Goal: Task Accomplishment & Management: Manage account settings

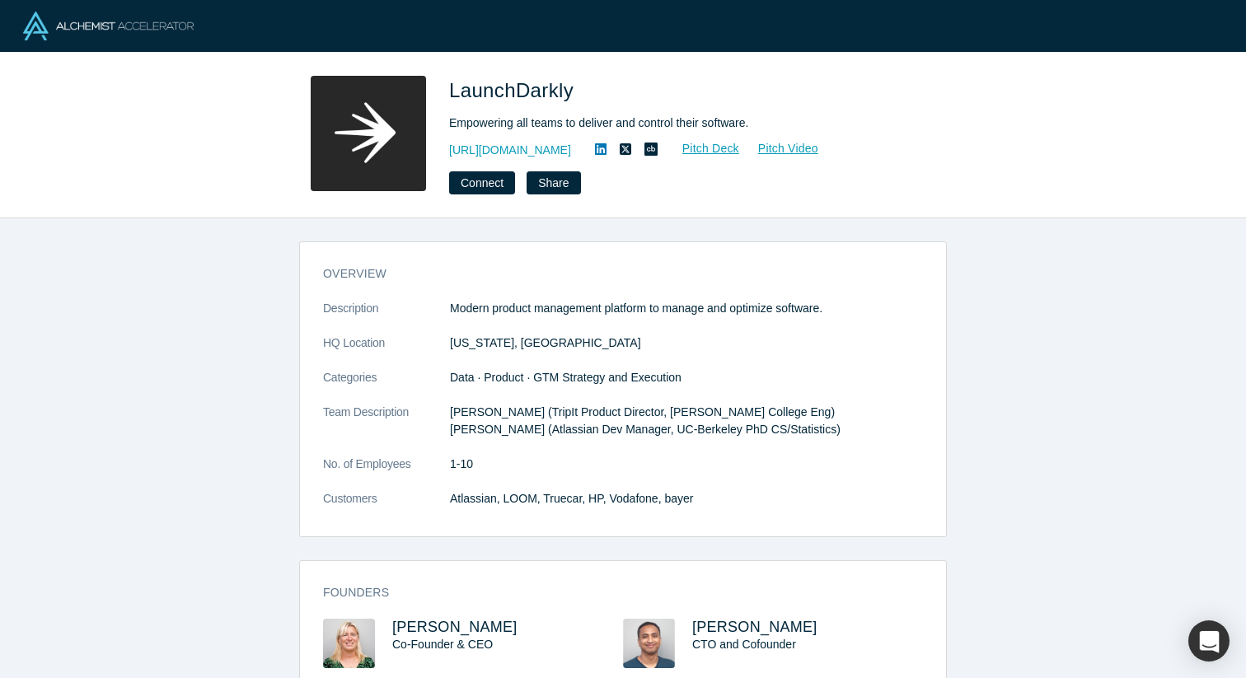
click at [87, 29] on img at bounding box center [108, 26] width 171 height 29
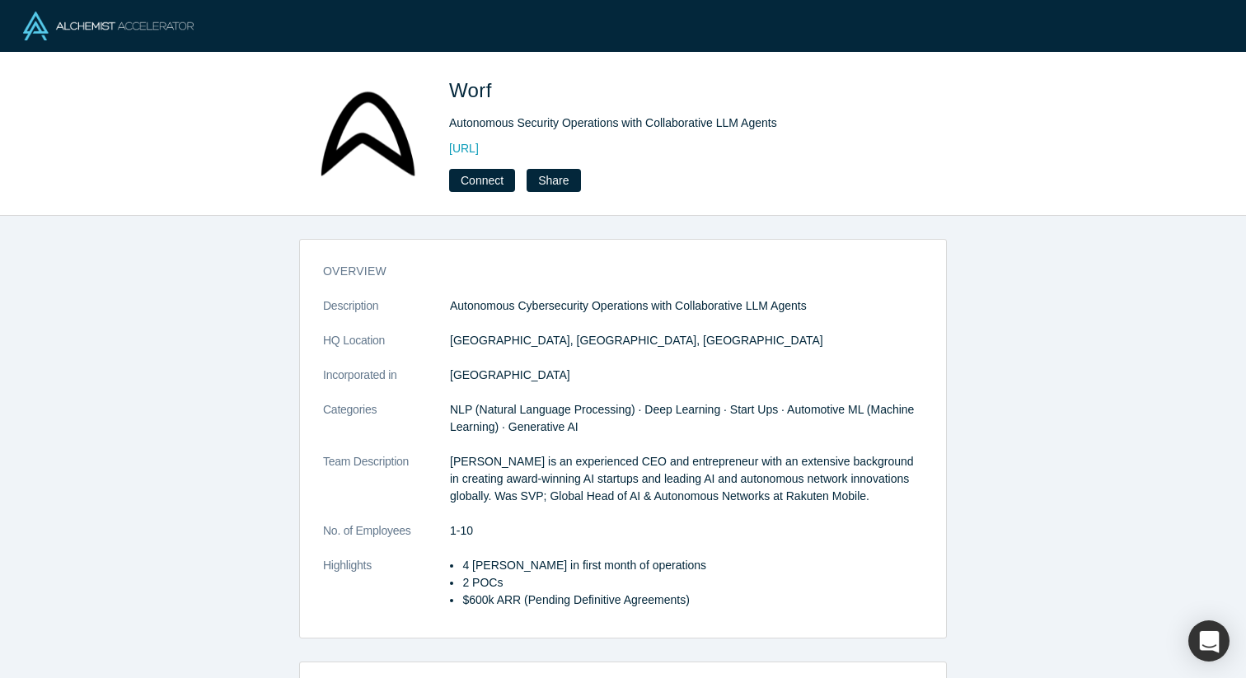
scroll to position [222, 0]
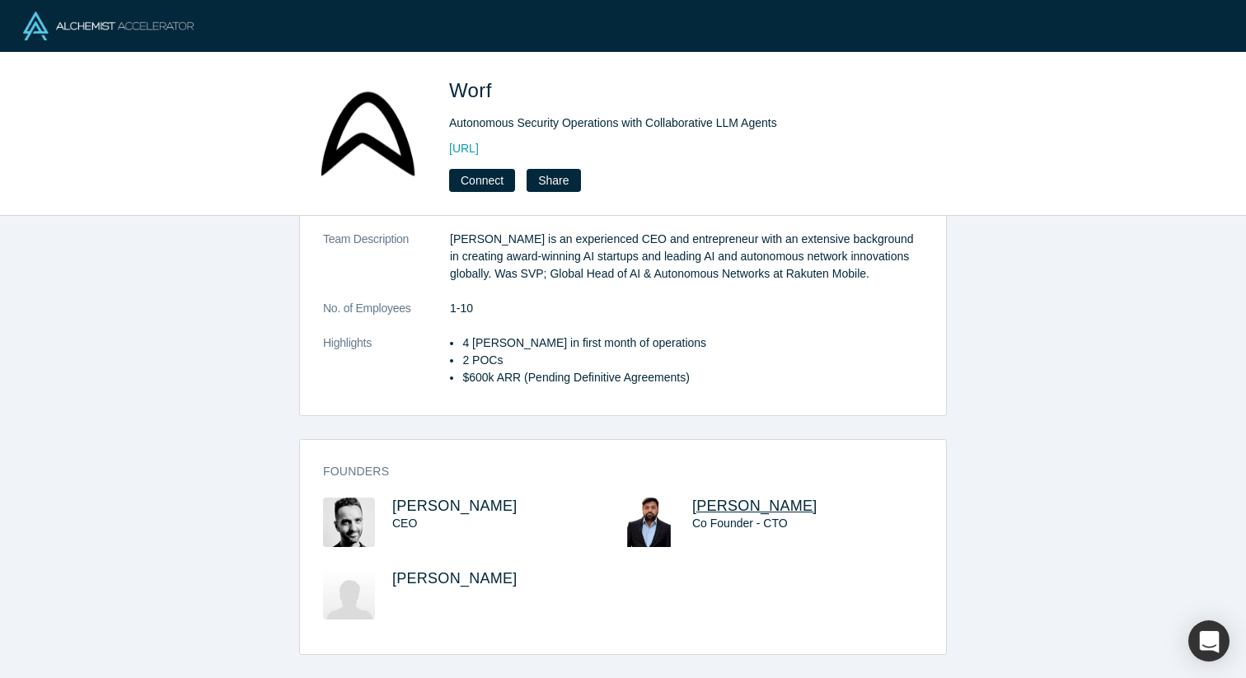
click at [728, 507] on span "Sharad Varshney" at bounding box center [754, 506] width 125 height 16
click at [329, 601] on img at bounding box center [349, 594] width 52 height 49
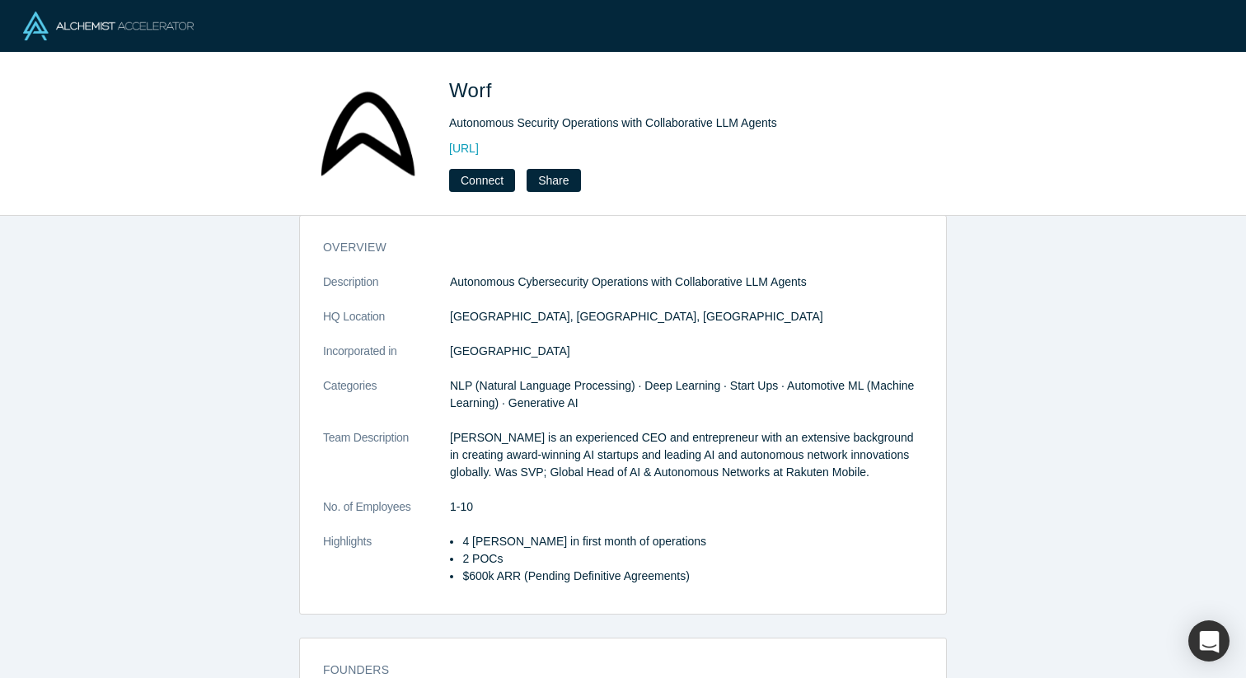
scroll to position [0, 0]
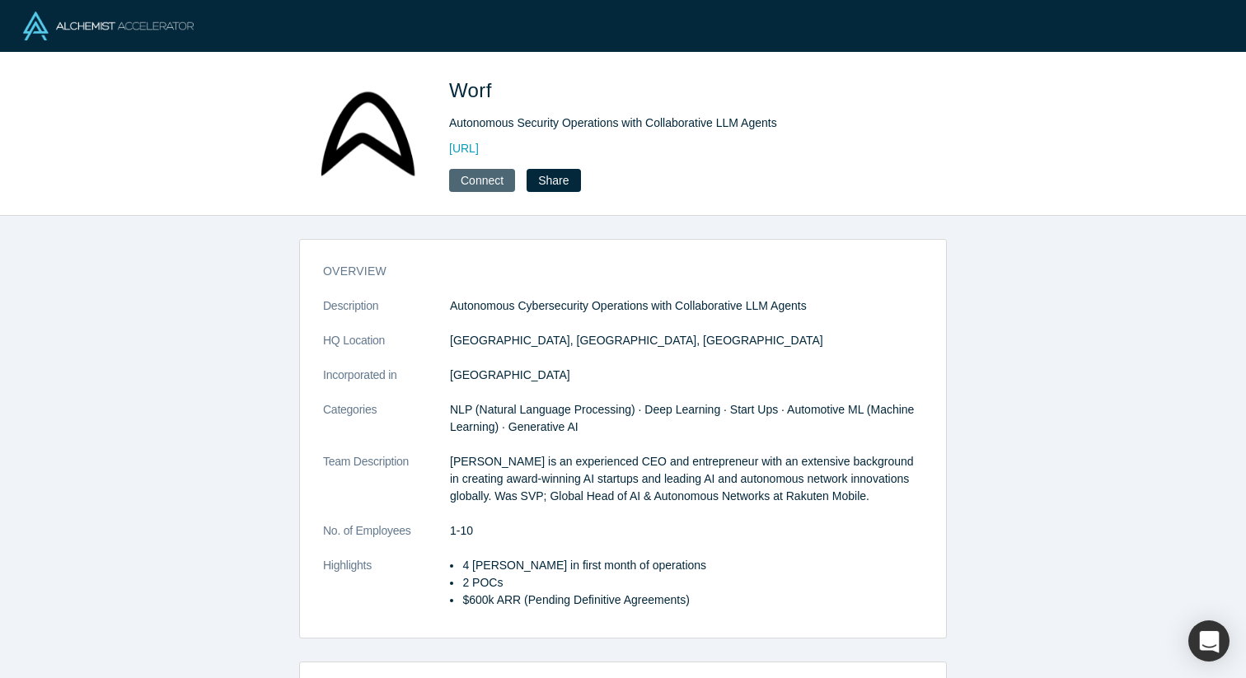
click at [482, 181] on button "Connect" at bounding box center [482, 180] width 66 height 23
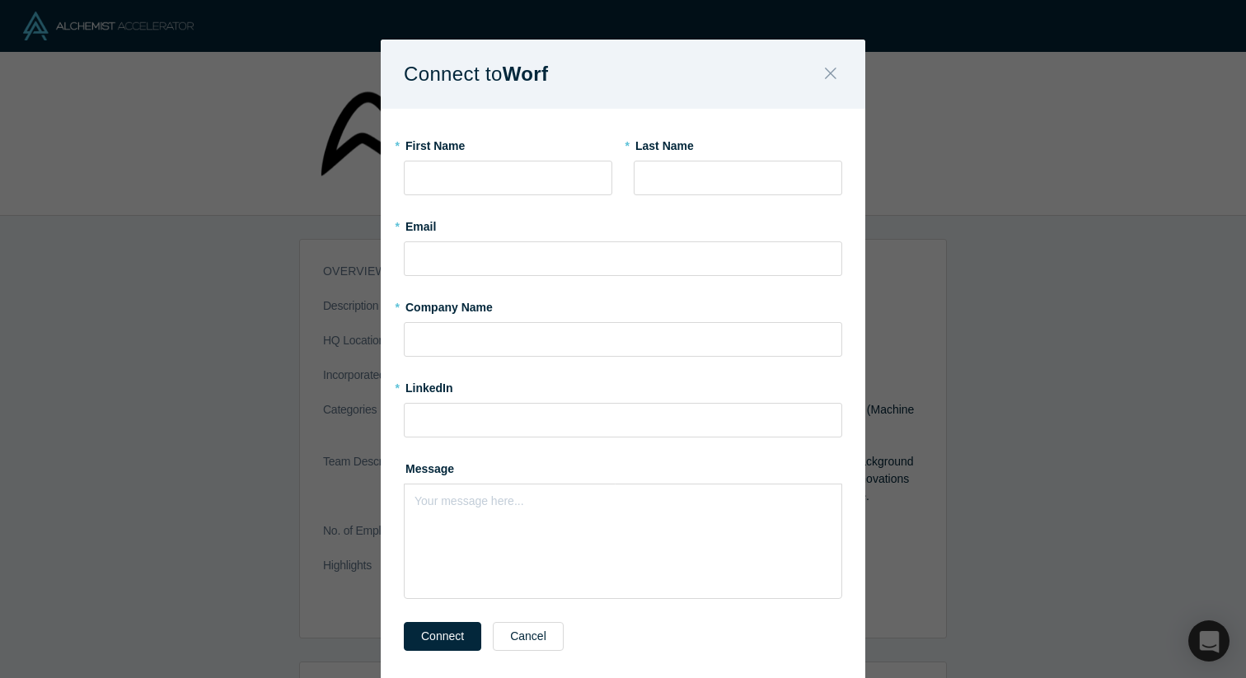
click at [823, 77] on button "Close" at bounding box center [830, 74] width 35 height 35
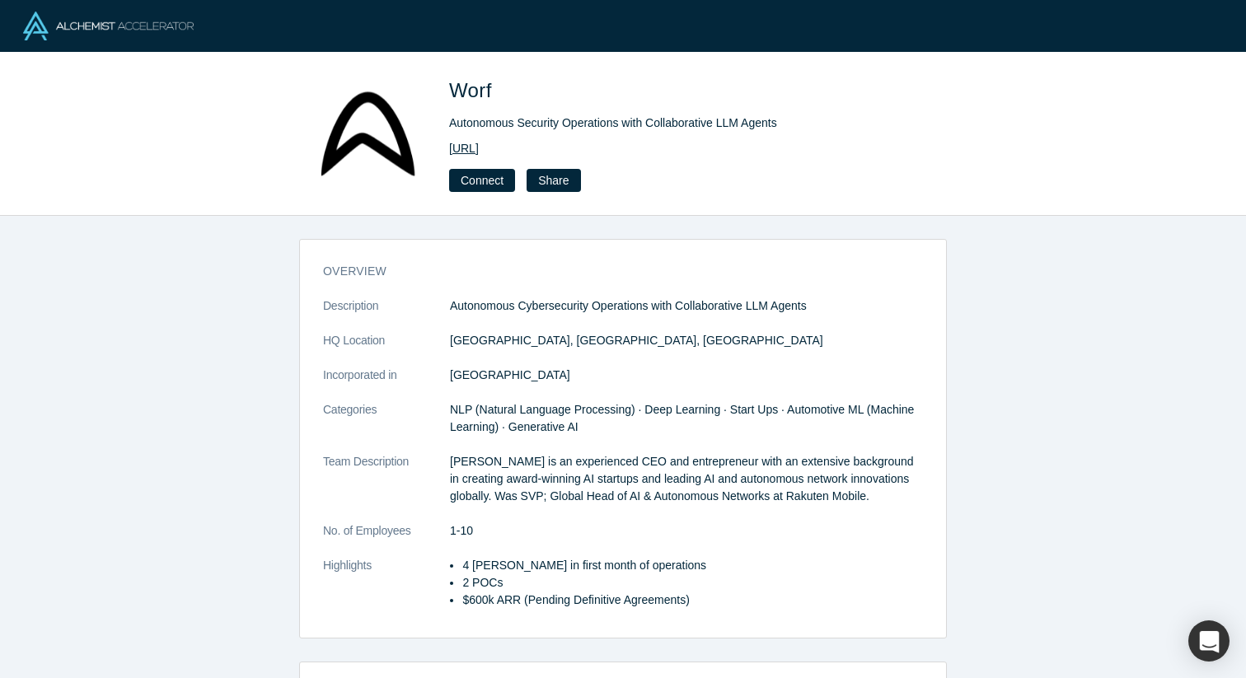
click at [472, 146] on link "https://worf.ai/" at bounding box center [464, 148] width 30 height 17
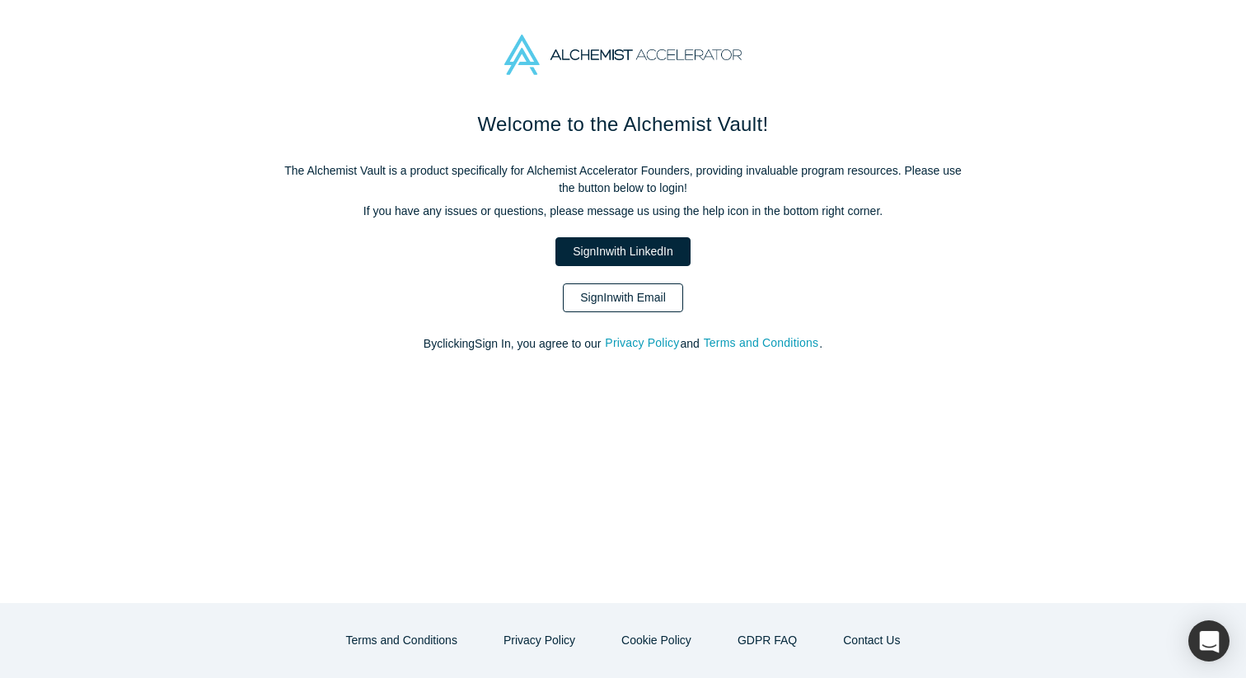
click at [624, 305] on link "Sign In with Email" at bounding box center [623, 297] width 120 height 29
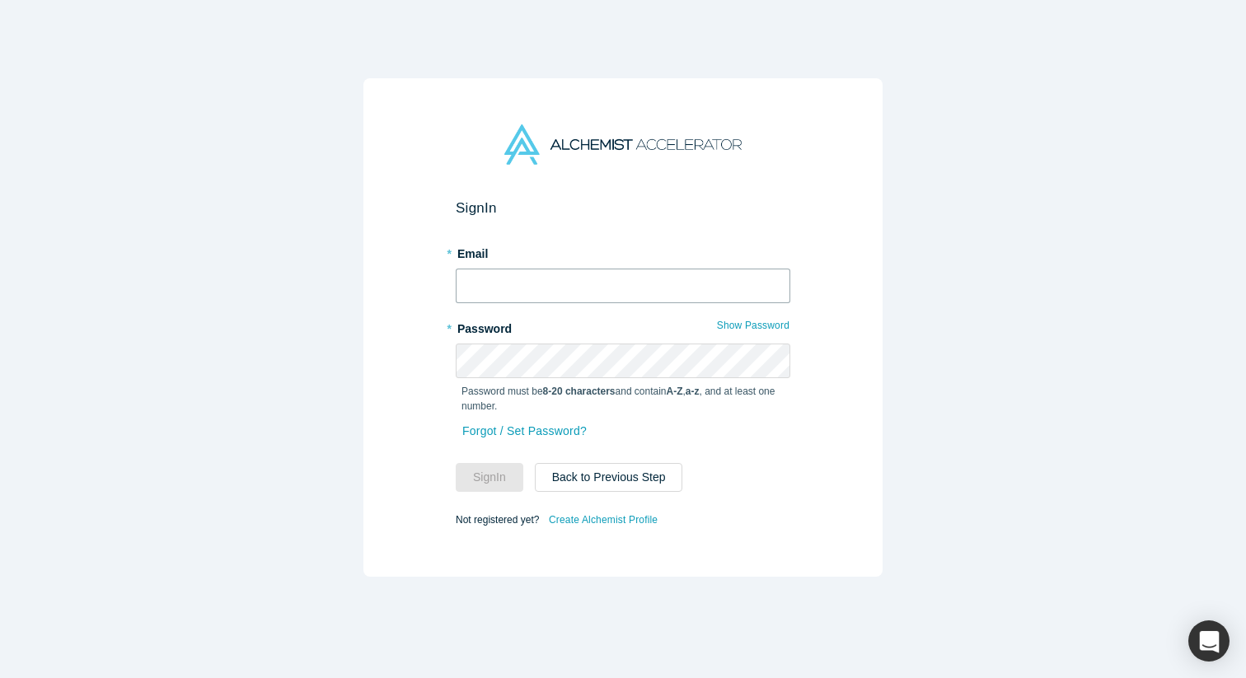
click at [547, 285] on input "text" at bounding box center [623, 286] width 335 height 35
type input "Sharad.Varshney@gmail.com"
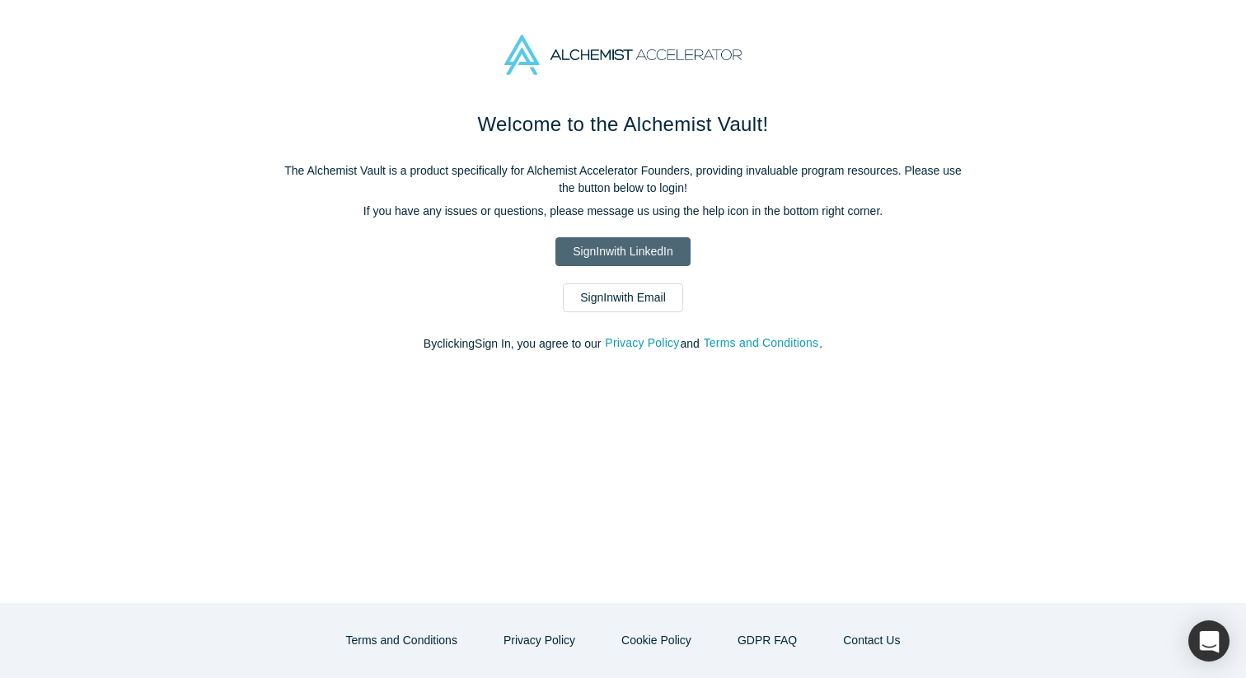
click at [635, 257] on link "Sign In with LinkedIn" at bounding box center [622, 251] width 134 height 29
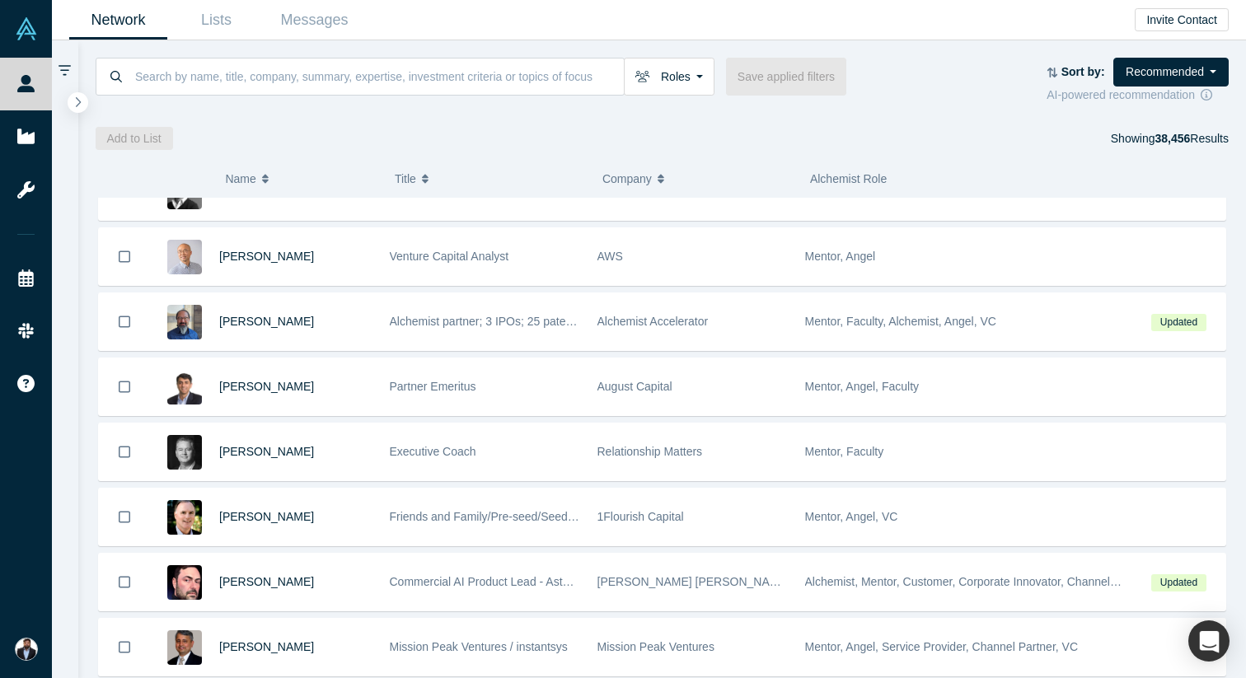
scroll to position [1211, 0]
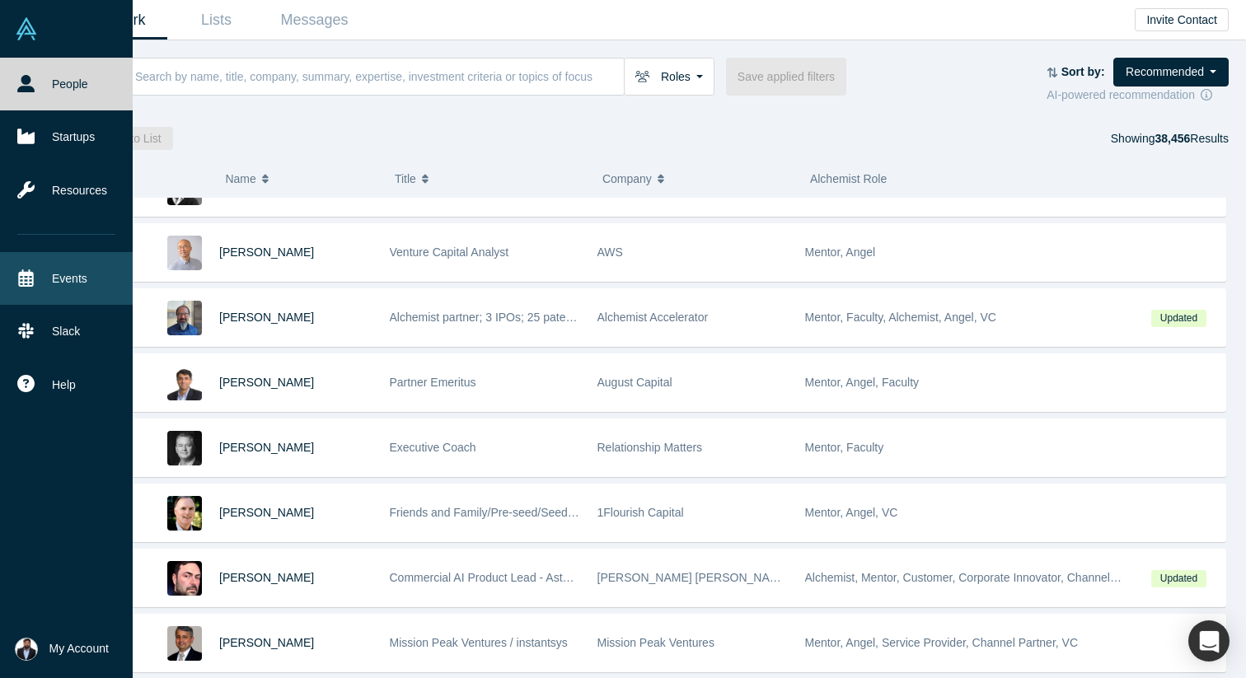
click at [56, 273] on link "Events" at bounding box center [66, 278] width 133 height 53
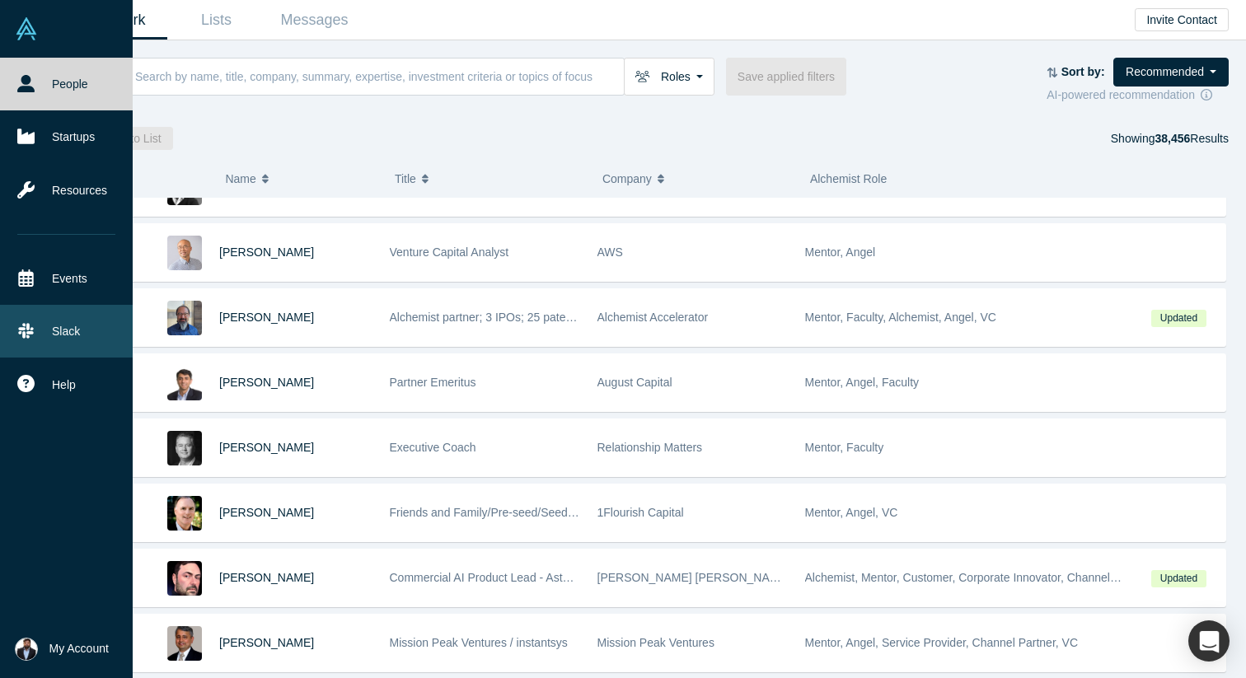
click at [27, 326] on icon at bounding box center [25, 330] width 15 height 15
click at [56, 79] on link "People" at bounding box center [66, 84] width 133 height 53
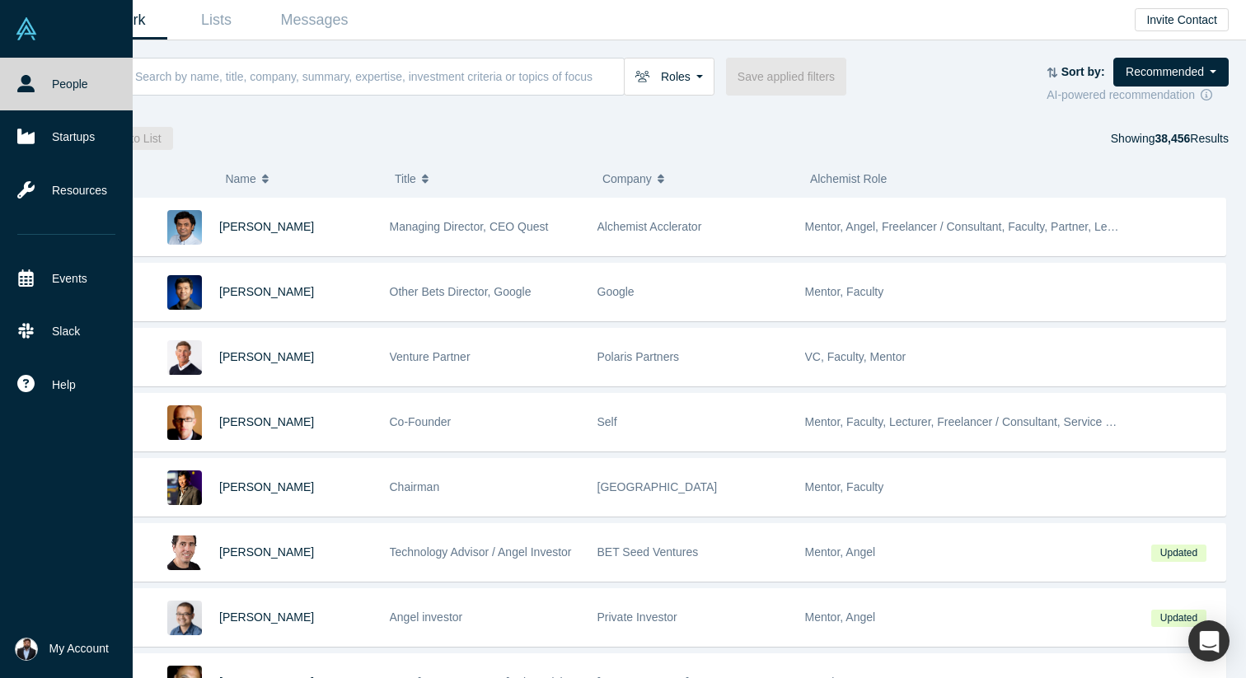
click at [74, 643] on span "My Account" at bounding box center [78, 648] width 59 height 17
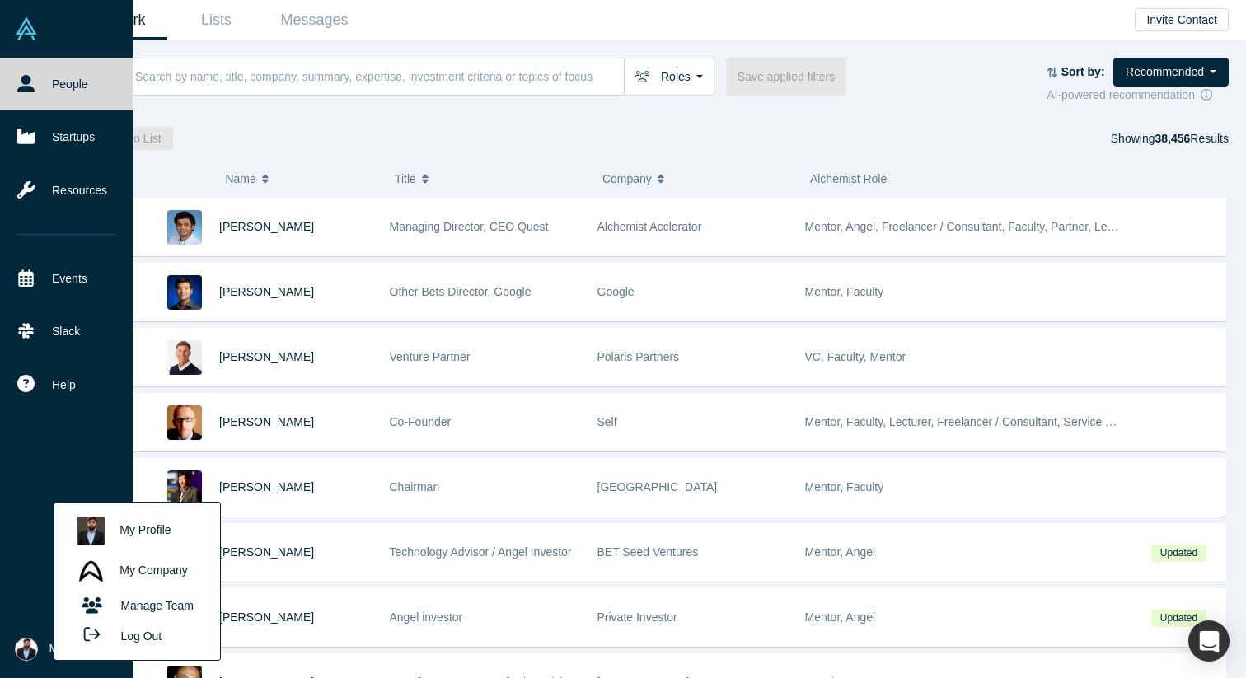
click at [134, 521] on link "My Profile" at bounding box center [136, 531] width 137 height 40
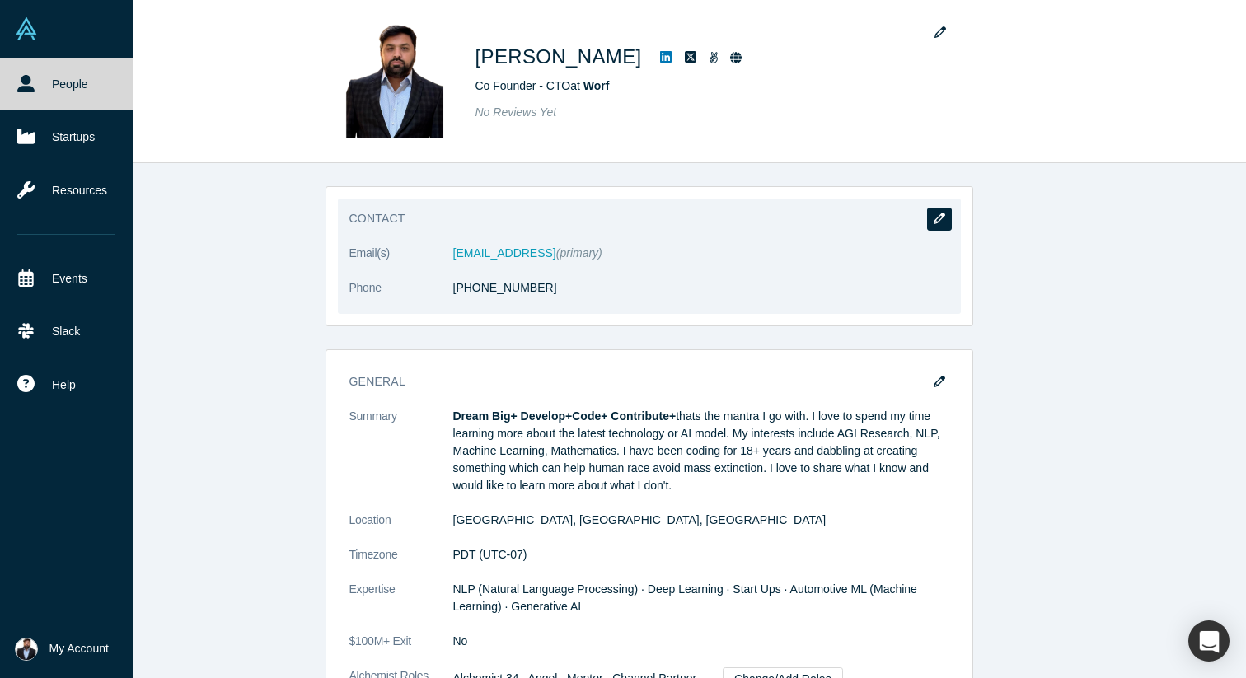
click at [937, 219] on icon "button" at bounding box center [939, 219] width 12 height 12
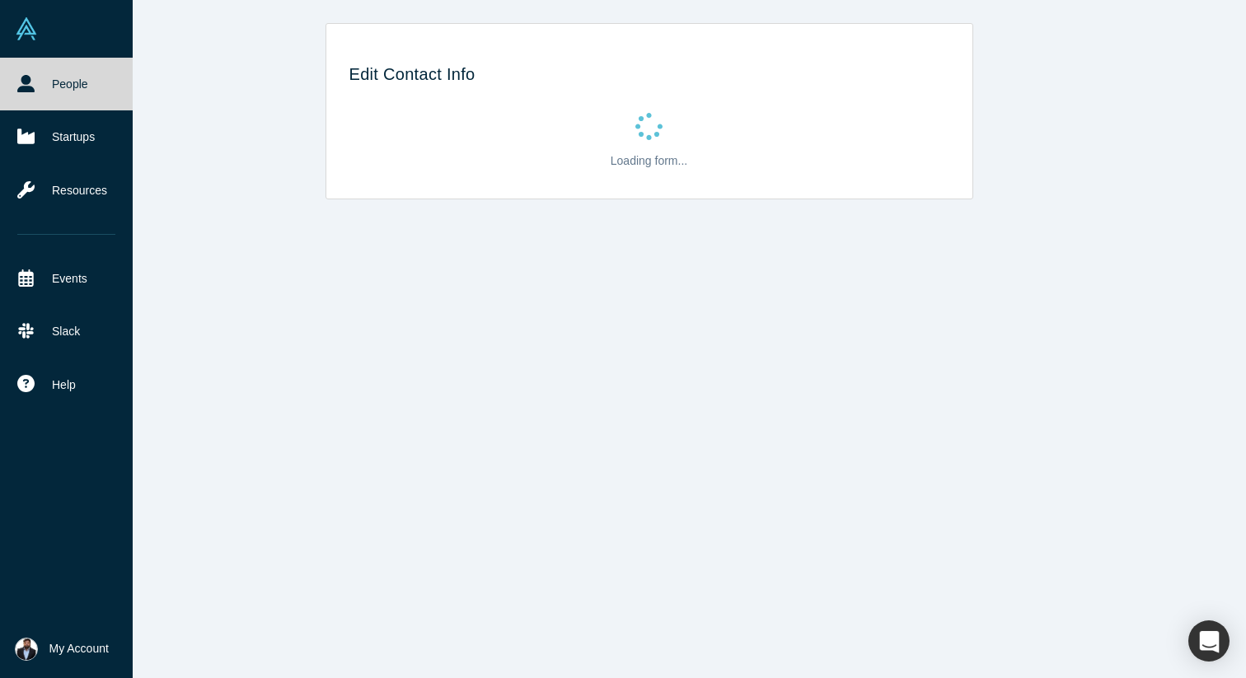
select select "US"
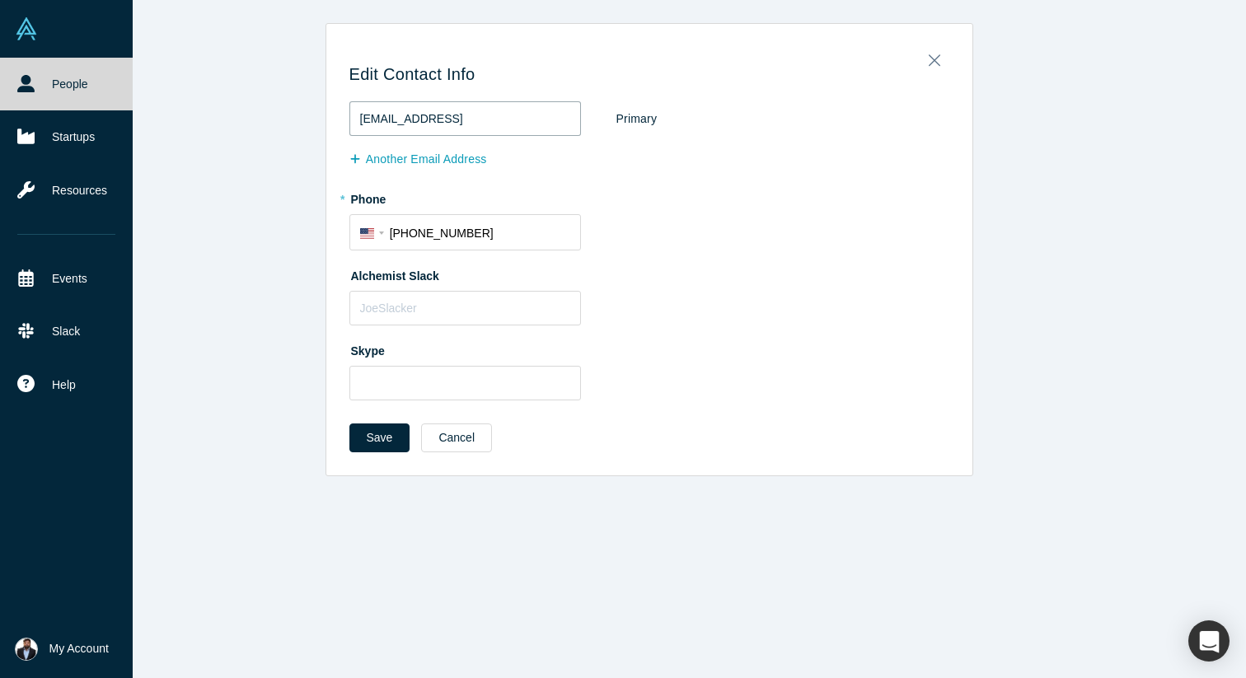
drag, startPoint x: 459, startPoint y: 116, endPoint x: 255, endPoint y: 115, distance: 203.5
click at [255, 115] on div "Edit Contact Info [EMAIL_ADDRESS] Primary Another Email Address * Phone Interna…" at bounding box center [649, 249] width 1194 height 453
type input "[EMAIL_ADDRESS][PERSON_NAME][DOMAIN_NAME]"
click at [693, 267] on label "Alchemist Slack" at bounding box center [649, 273] width 600 height 23
click at [370, 440] on button "Save" at bounding box center [379, 437] width 61 height 29
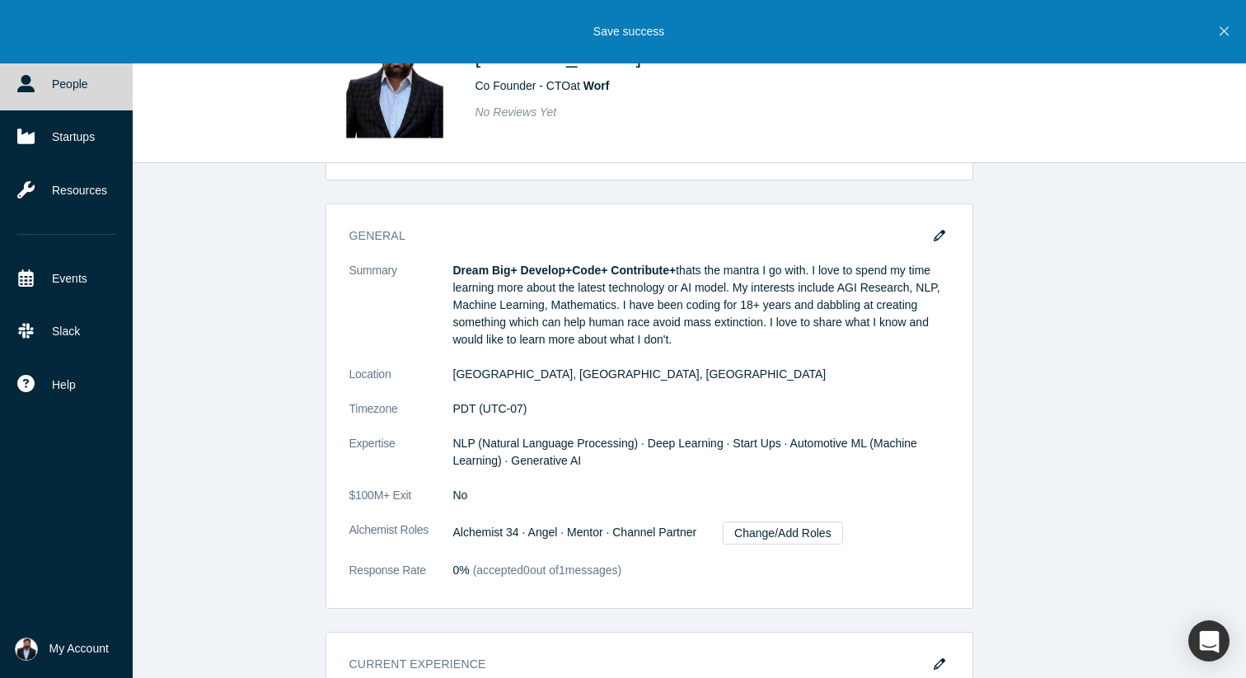
scroll to position [152, 0]
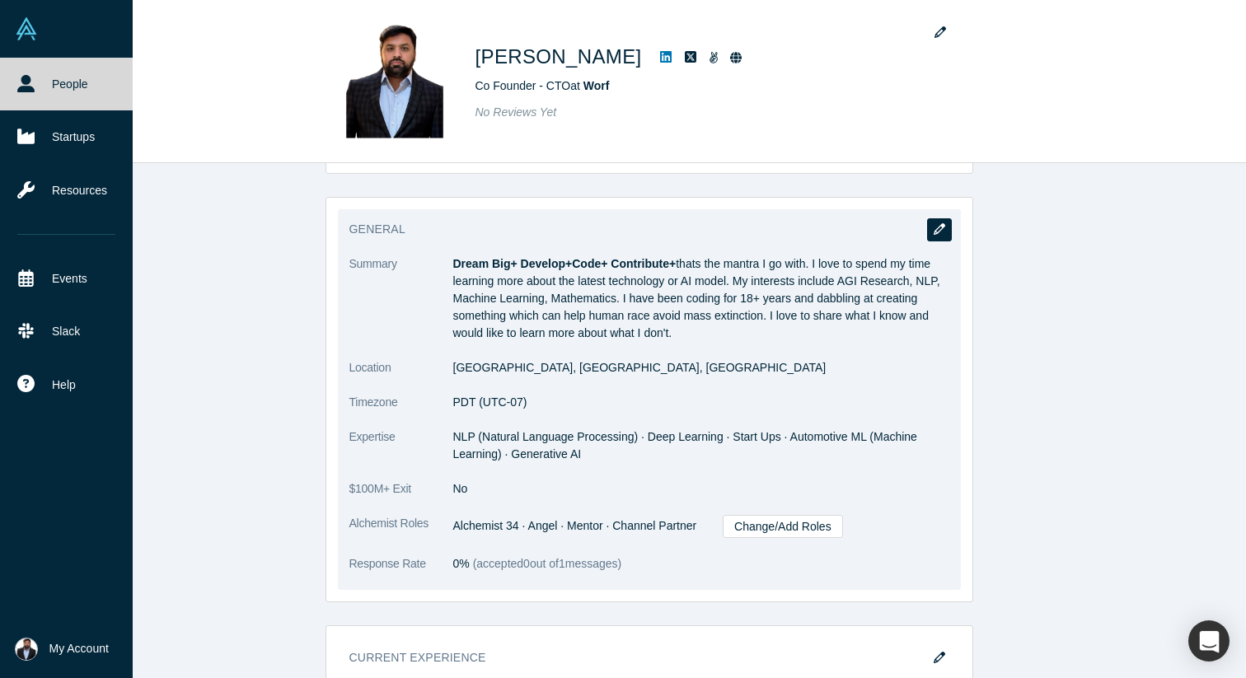
click at [938, 232] on icon "button" at bounding box center [939, 229] width 12 height 12
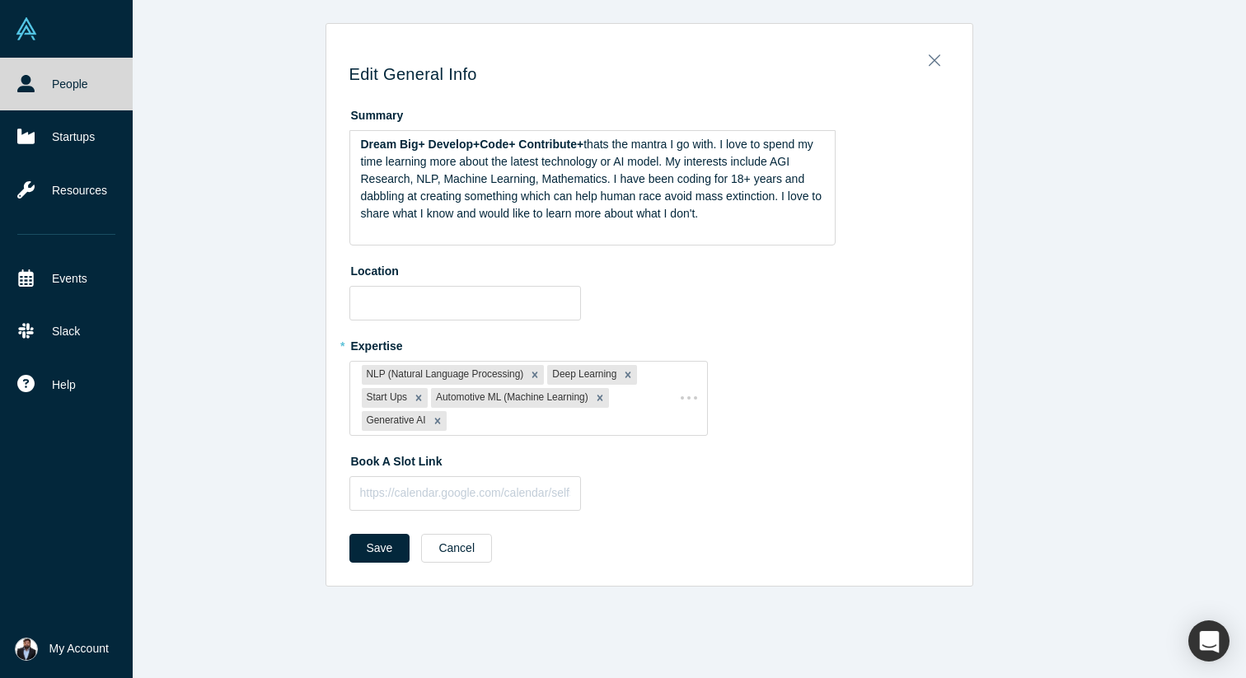
scroll to position [0, 0]
type input "[GEOGRAPHIC_DATA], [GEOGRAPHIC_DATA], [GEOGRAPHIC_DATA]"
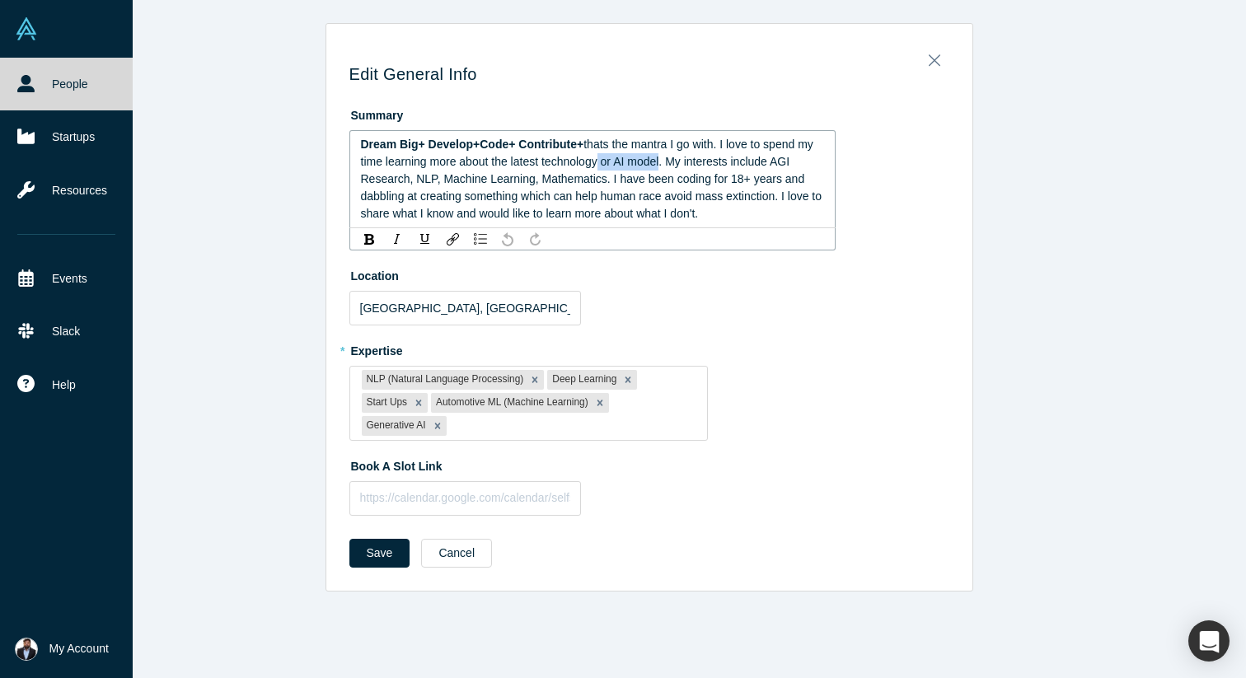
drag, startPoint x: 663, startPoint y: 160, endPoint x: 600, endPoint y: 168, distance: 64.0
click at [600, 168] on span "thats the mantra I go with. I love to spend my time learning more about the lat…" at bounding box center [593, 179] width 464 height 82
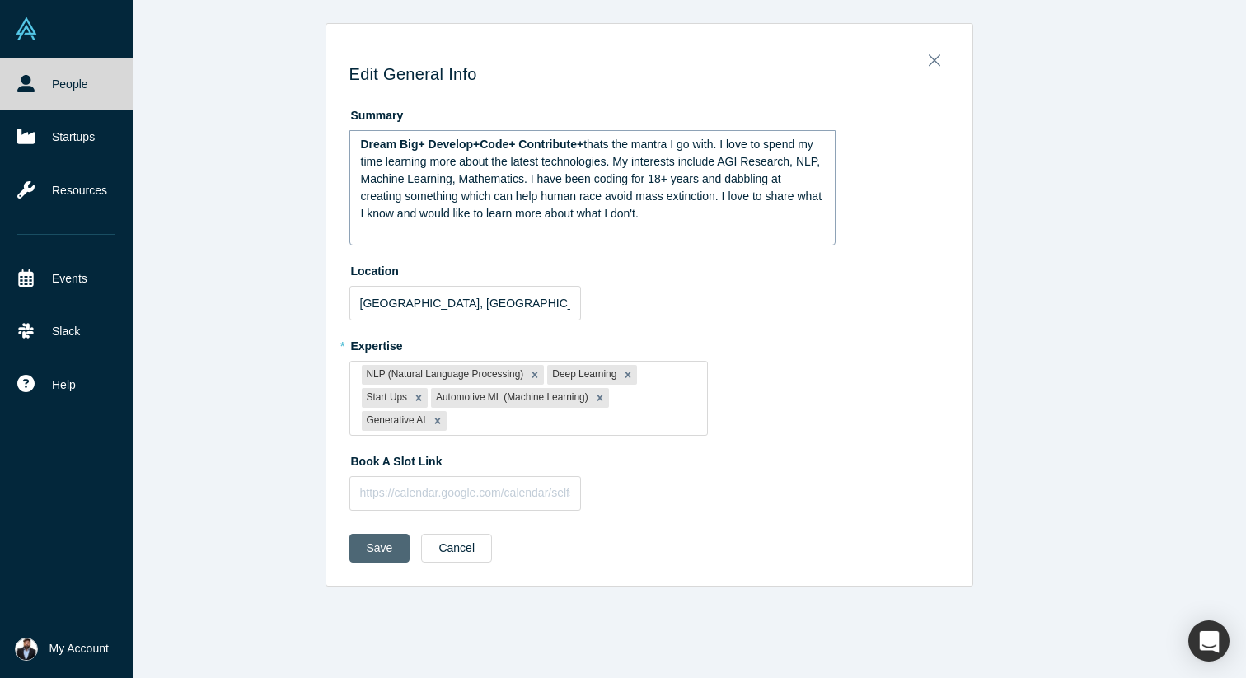
click at [382, 561] on button "Save" at bounding box center [379, 548] width 61 height 29
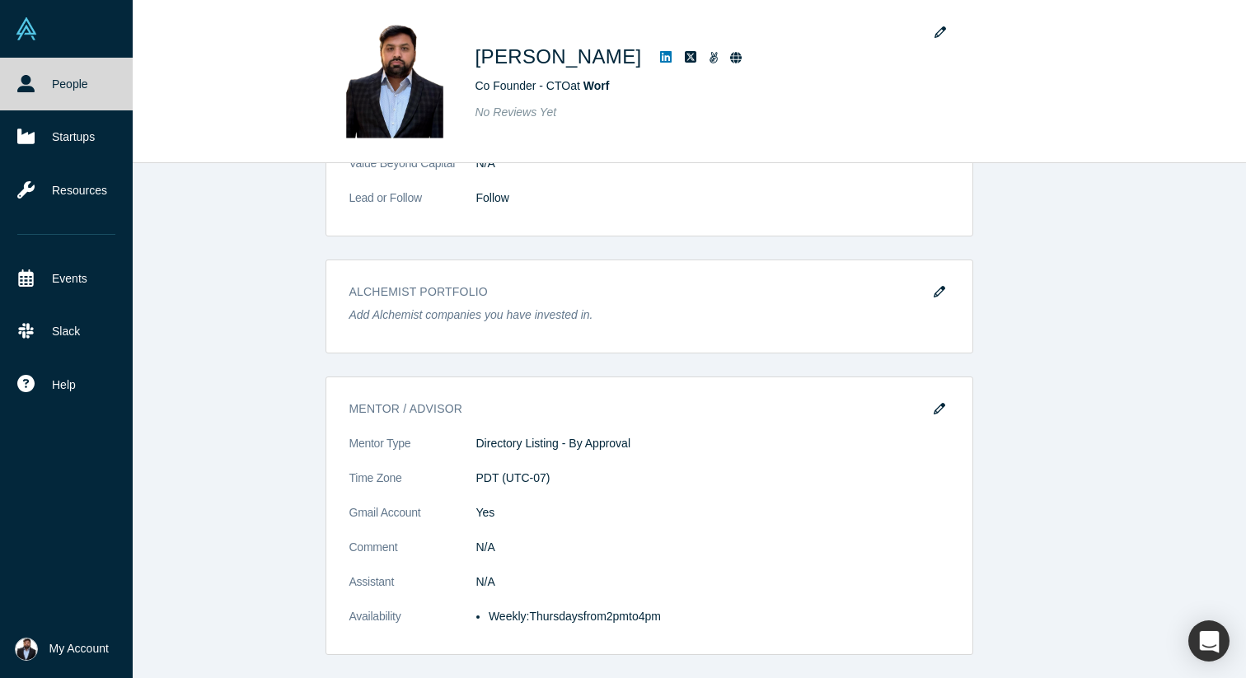
scroll to position [1201, 0]
click at [77, 643] on span "My Account" at bounding box center [78, 648] width 59 height 17
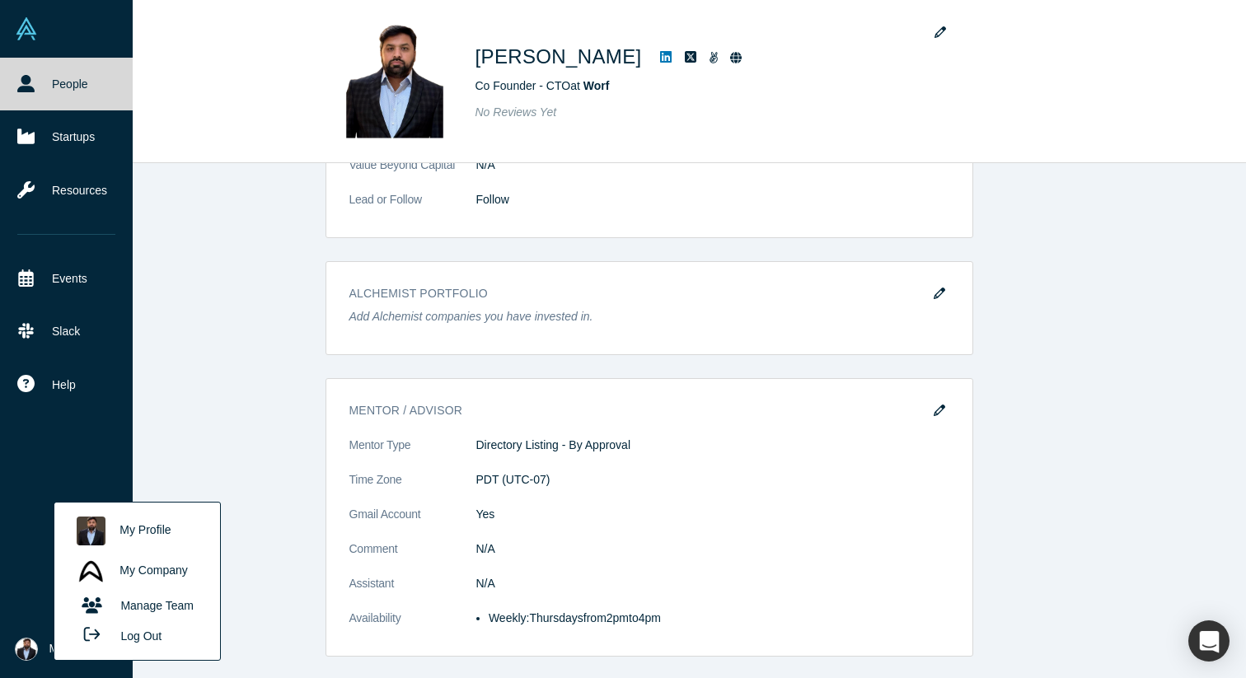
click at [161, 597] on link "Manage Team" at bounding box center [136, 606] width 137 height 29
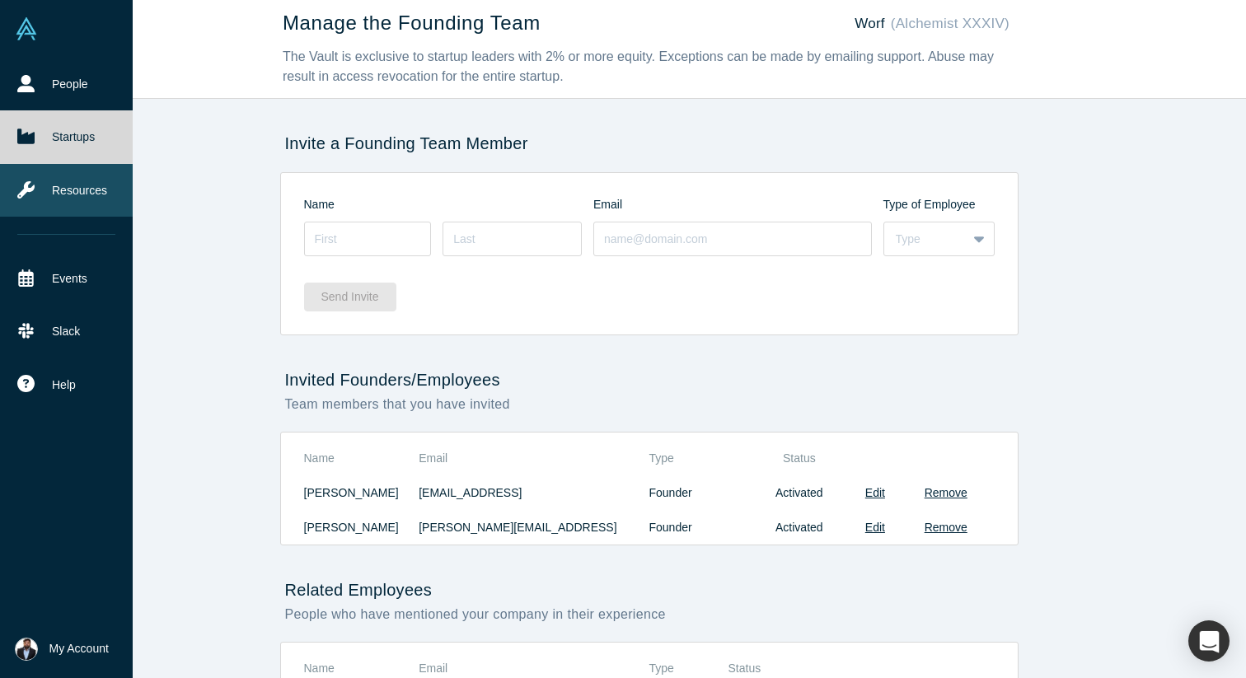
click at [30, 187] on icon at bounding box center [25, 189] width 17 height 17
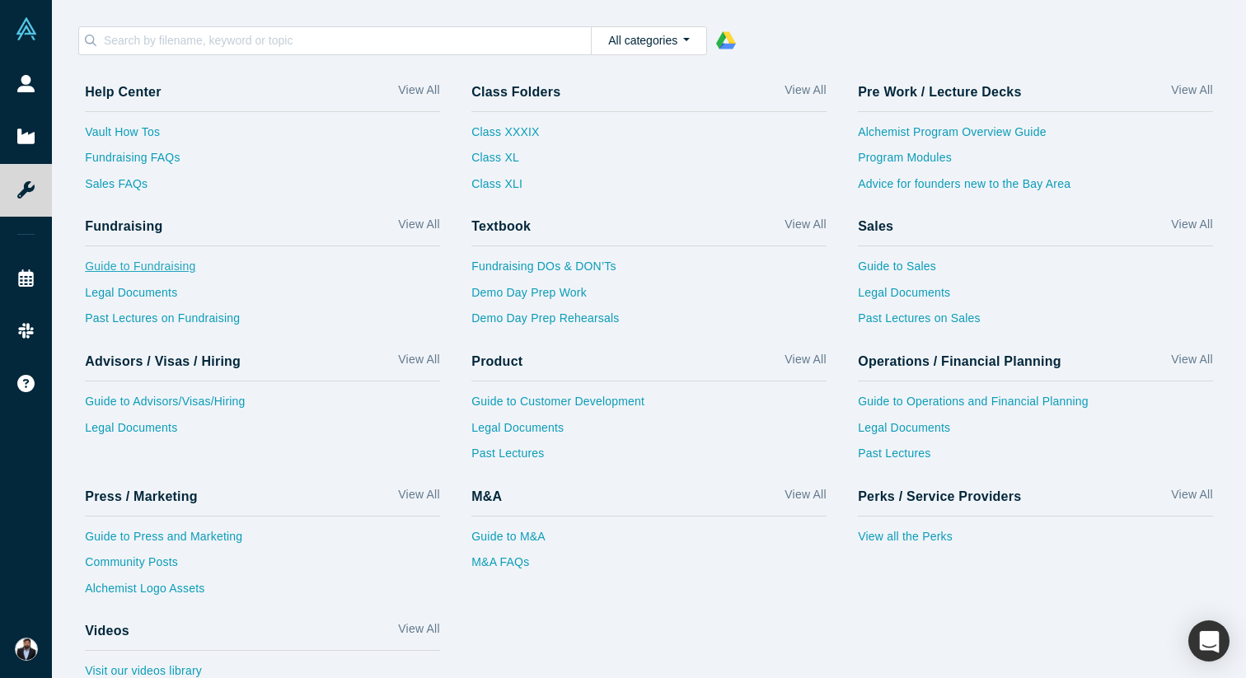
click at [180, 268] on link "Guide to Fundraising" at bounding box center [262, 271] width 355 height 26
